Goal: Information Seeking & Learning: Learn about a topic

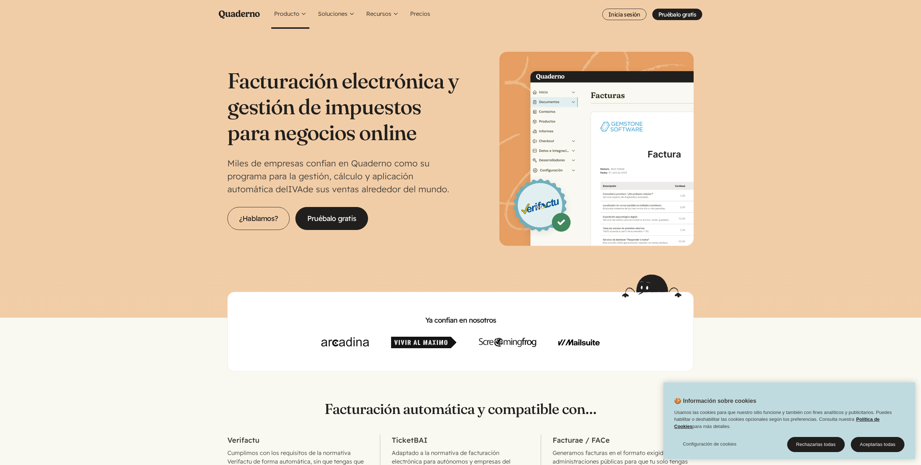
click at [298, 16] on button "Producto" at bounding box center [290, 14] width 38 height 29
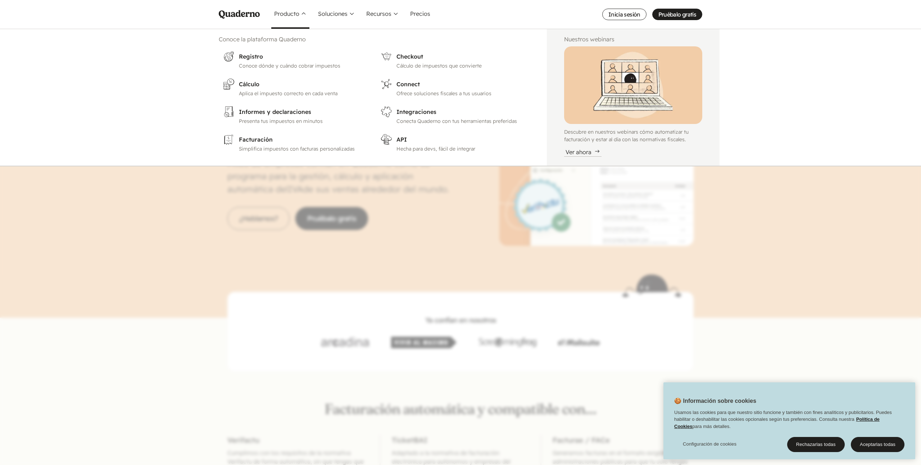
click at [298, 16] on button "Producto" at bounding box center [290, 14] width 38 height 29
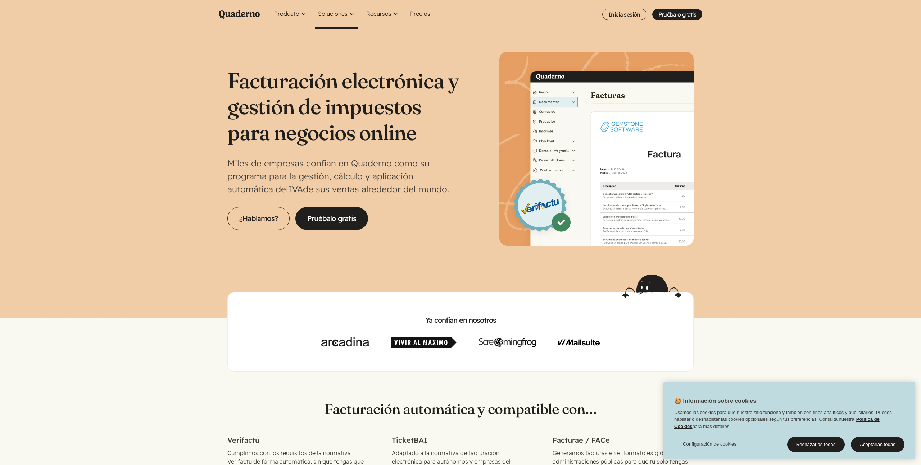
click at [328, 15] on button "Soluciones" at bounding box center [336, 14] width 42 height 29
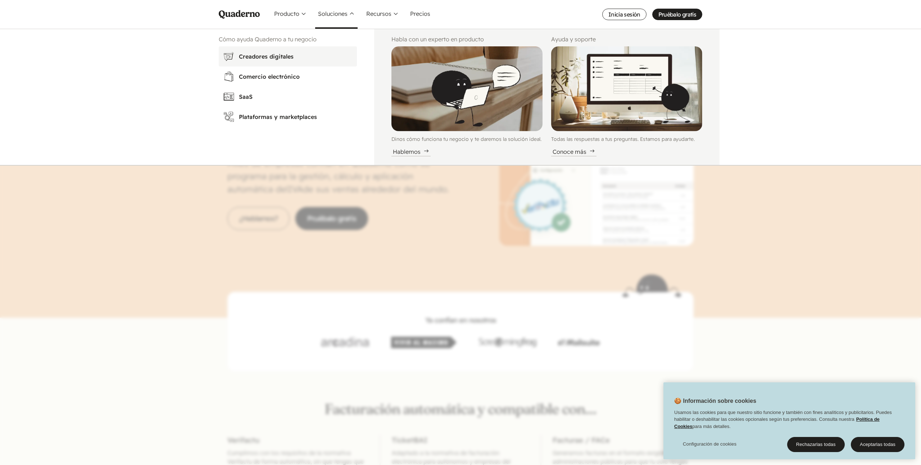
click at [275, 53] on h3 "Creadores digitales" at bounding box center [296, 56] width 114 height 9
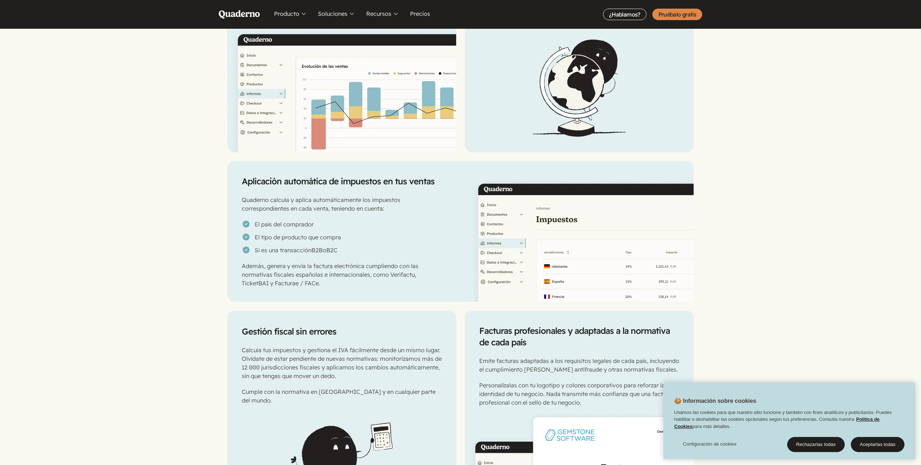
scroll to position [479, 0]
